Goal: Transaction & Acquisition: Purchase product/service

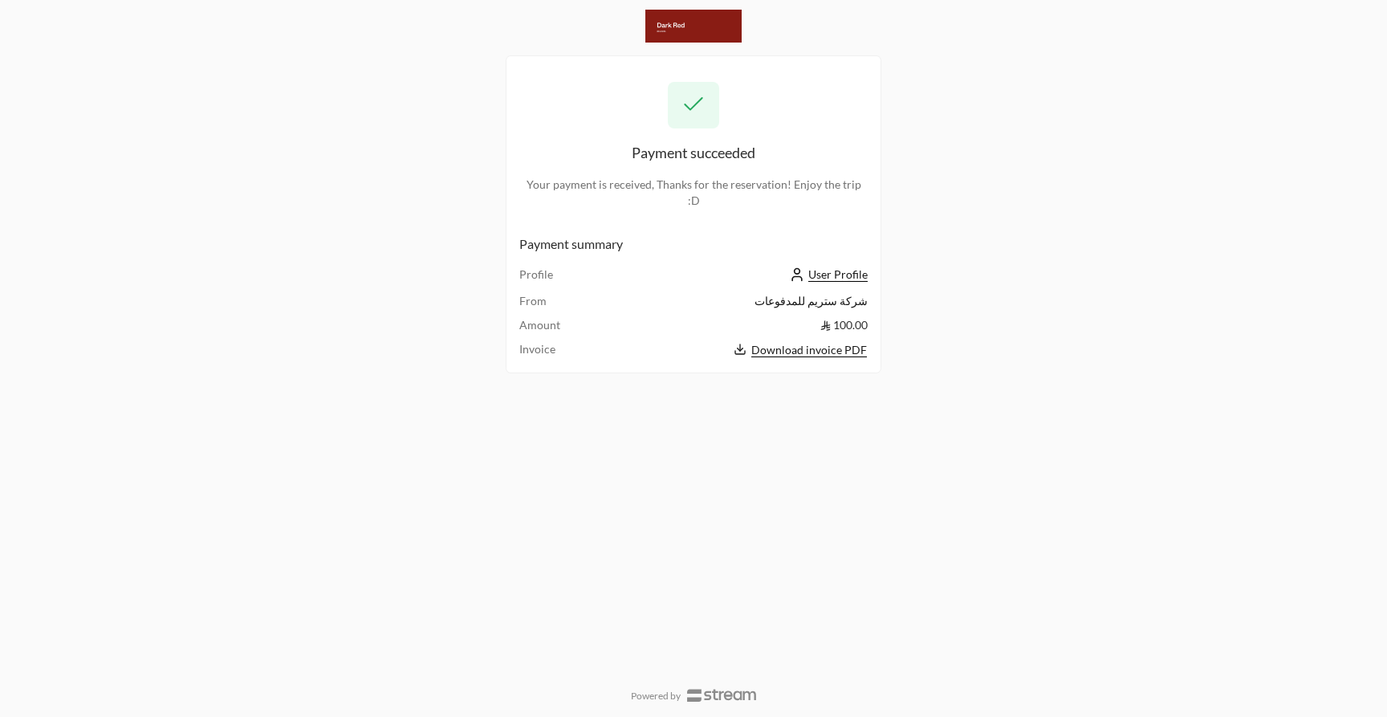
click at [835, 343] on span "Download invoice PDF" at bounding box center [809, 350] width 116 height 14
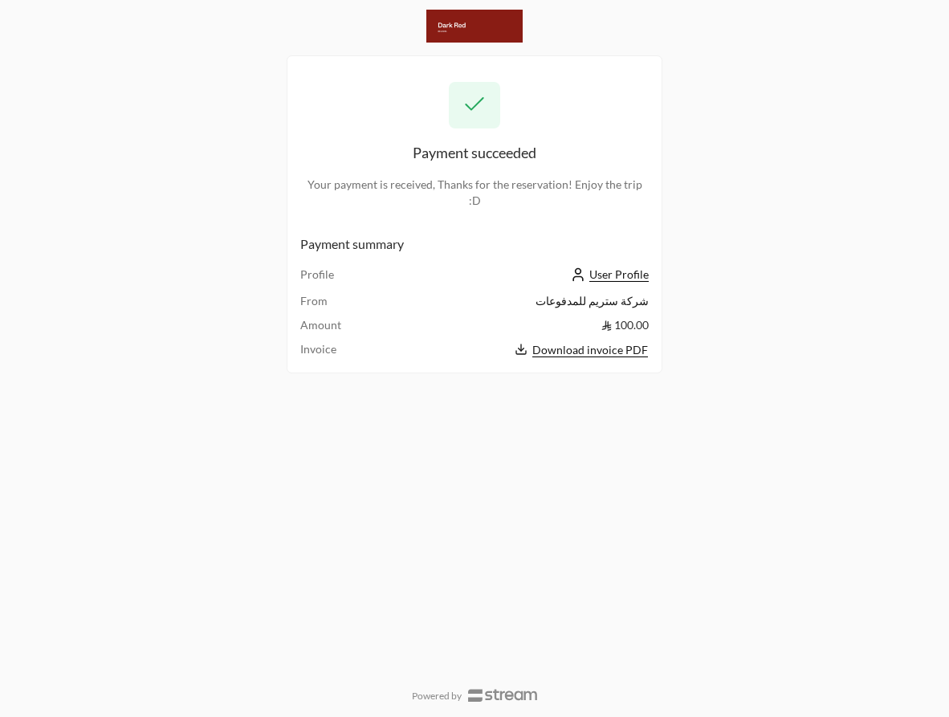
click at [851, 249] on div "Payment succeeded Your payment is received, Thanks for the reservation! Enjoy t…" at bounding box center [474, 358] width 949 height 717
